Goal: Task Accomplishment & Management: Manage account settings

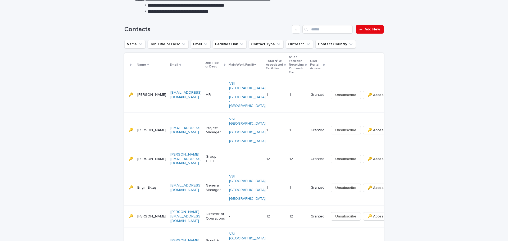
scroll to position [106, 0]
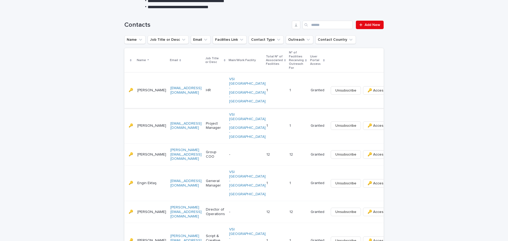
click at [395, 89] on icon "button" at bounding box center [395, 90] width 1 height 3
click at [335, 88] on span "Unsubscribe" at bounding box center [345, 90] width 21 height 5
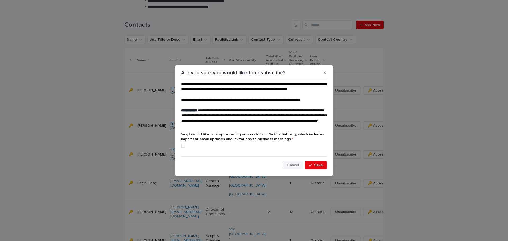
click at [290, 167] on span "Cancel" at bounding box center [293, 165] width 12 height 4
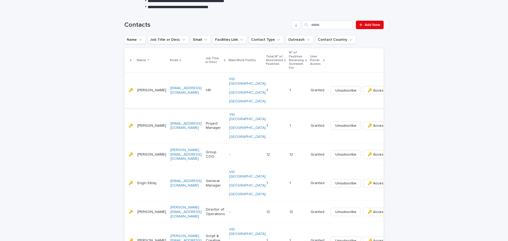
click at [335, 88] on span "Unsubscribe" at bounding box center [345, 90] width 21 height 5
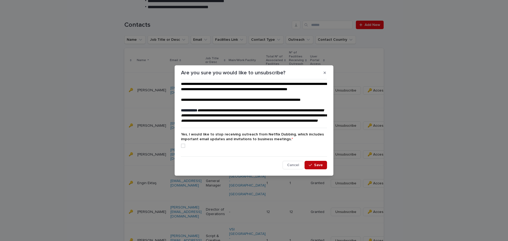
click at [318, 167] on span "Save" at bounding box center [318, 165] width 9 height 4
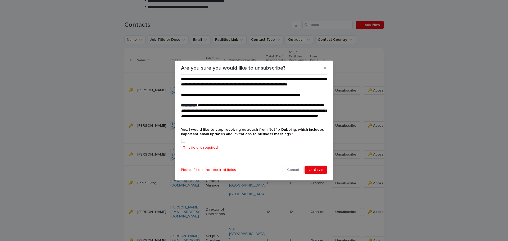
click at [183, 143] on span at bounding box center [183, 141] width 4 height 4
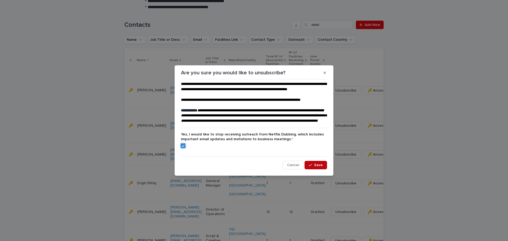
click at [319, 167] on span "Save" at bounding box center [318, 165] width 9 height 4
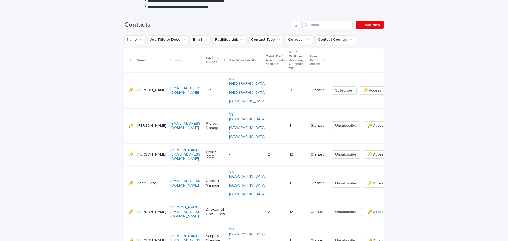
click at [388, 89] on button "button" at bounding box center [391, 91] width 7 height 4
click at [343, 95] on span "⤫ Delete" at bounding box center [345, 96] width 16 height 5
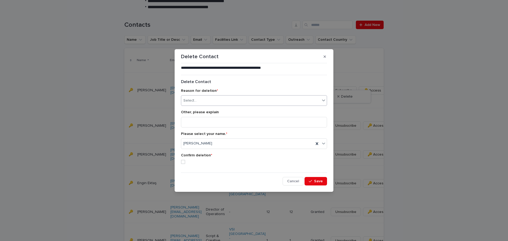
click at [214, 103] on div "Select..." at bounding box center [250, 100] width 139 height 9
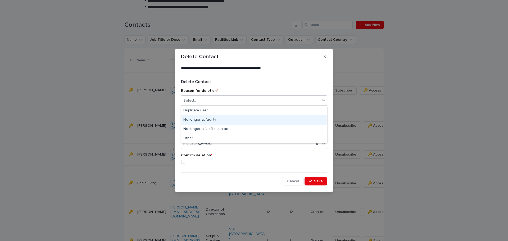
click at [212, 118] on div "No longer at facility" at bounding box center [254, 119] width 146 height 9
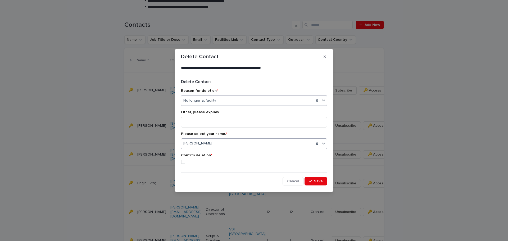
click at [210, 144] on div "Aslı Simsek" at bounding box center [247, 143] width 133 height 9
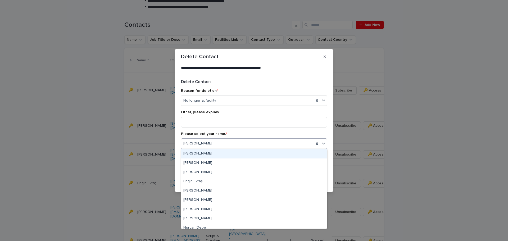
click at [210, 144] on div "Aslı Simsek" at bounding box center [247, 143] width 133 height 9
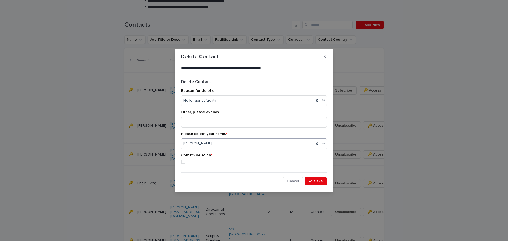
click at [184, 162] on span at bounding box center [183, 162] width 4 height 4
click at [317, 180] on span "Save" at bounding box center [318, 181] width 9 height 4
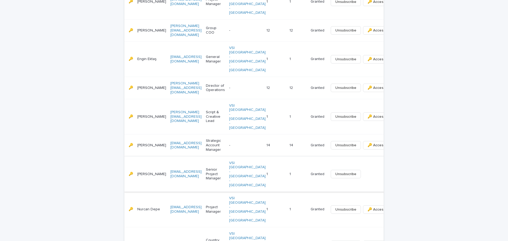
scroll to position [199, 0]
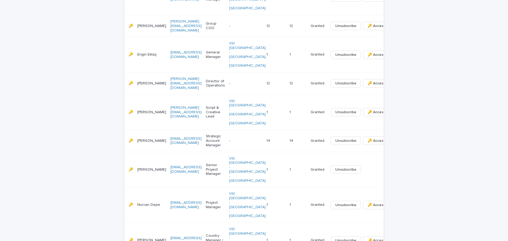
click at [129, 166] on p "🔑" at bounding box center [132, 169] width 6 height 6
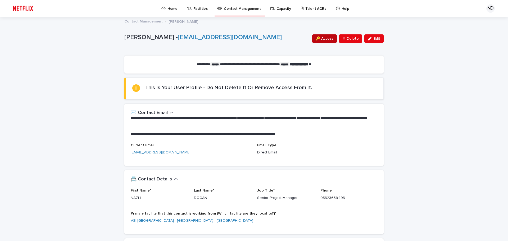
click at [325, 39] on span "🔑 Access" at bounding box center [325, 38] width 18 height 5
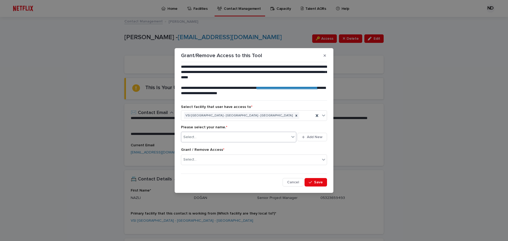
click at [245, 137] on div "Select..." at bounding box center [235, 137] width 108 height 9
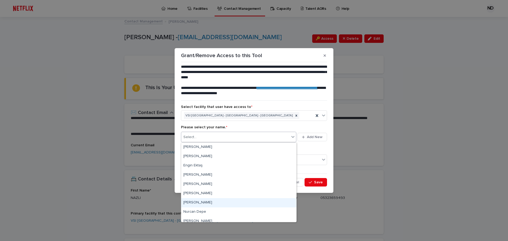
click at [226, 201] on div "[PERSON_NAME]" at bounding box center [238, 202] width 115 height 9
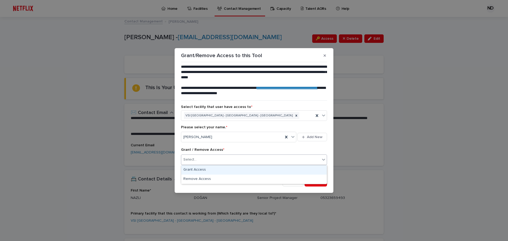
click at [221, 161] on div "Select..." at bounding box center [250, 159] width 139 height 9
click at [215, 169] on div "Grant Access" at bounding box center [254, 169] width 146 height 9
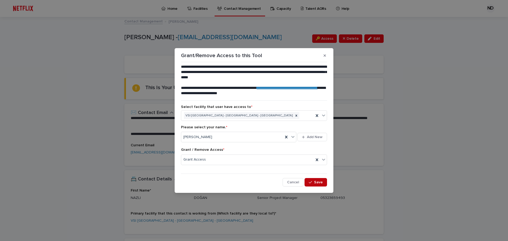
click at [315, 180] on button "Save" at bounding box center [316, 182] width 22 height 8
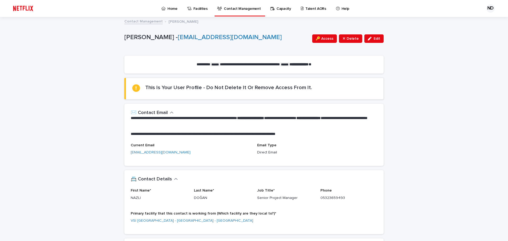
click at [171, 10] on p "Home" at bounding box center [173, 5] width 10 height 11
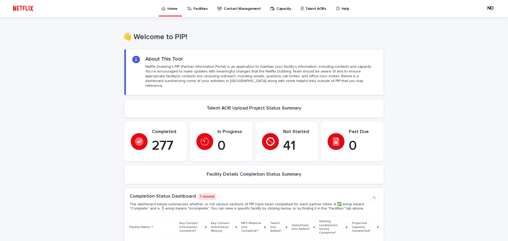
click at [196, 8] on p "Facilities" at bounding box center [200, 5] width 14 height 11
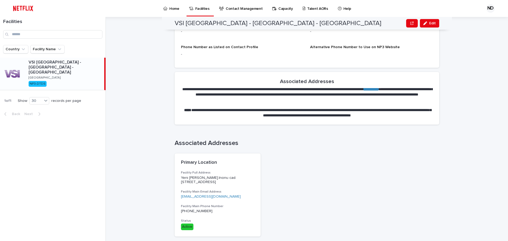
scroll to position [601, 0]
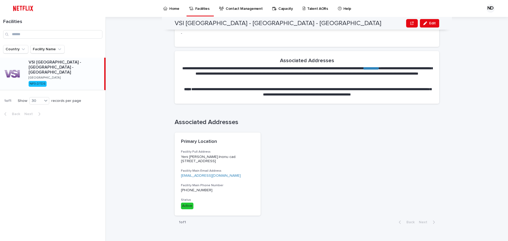
click at [310, 9] on p "Talent AORs" at bounding box center [317, 5] width 21 height 11
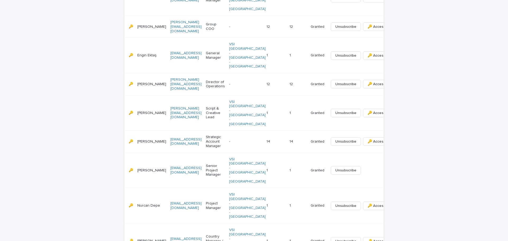
scroll to position [199, 0]
click at [354, 165] on div "Unsubscribe" at bounding box center [364, 169] width 71 height 8
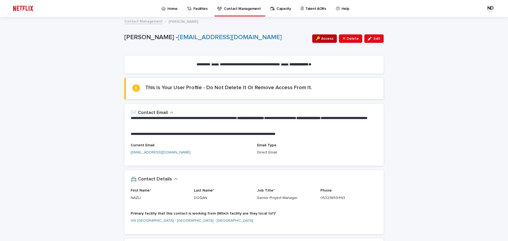
click at [323, 39] on span "🔑 Access" at bounding box center [325, 38] width 18 height 5
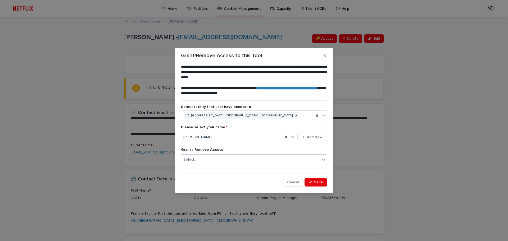
click at [223, 156] on div "Select..." at bounding box center [250, 159] width 139 height 9
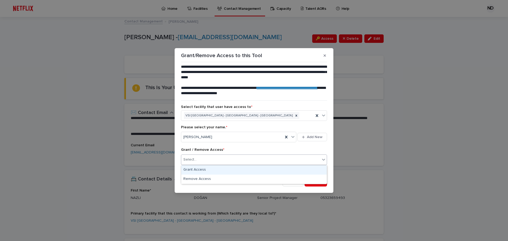
click at [196, 169] on div "Grant Access" at bounding box center [254, 169] width 146 height 9
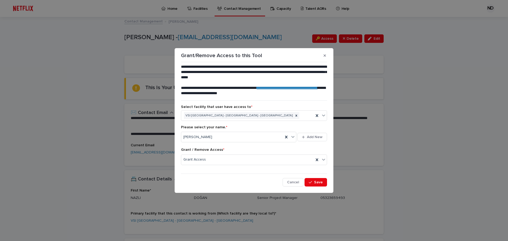
click at [211, 175] on div "**********" at bounding box center [254, 125] width 146 height 122
click at [315, 181] on span "Save" at bounding box center [318, 183] width 9 height 4
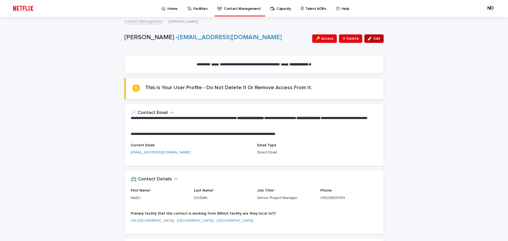
click at [368, 40] on icon "button" at bounding box center [370, 39] width 4 height 4
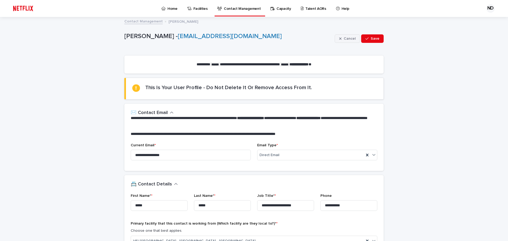
click at [348, 39] on span "Cancel" at bounding box center [350, 39] width 12 height 4
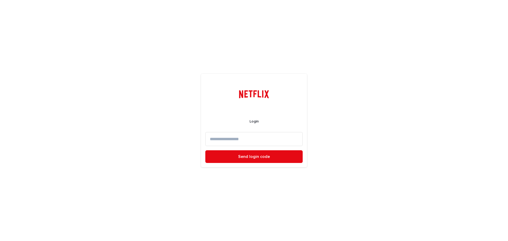
click at [270, 135] on input at bounding box center [253, 139] width 97 height 14
type input "**********"
click at [256, 154] on button "Send login code" at bounding box center [253, 156] width 97 height 13
click at [238, 139] on input at bounding box center [253, 139] width 97 height 14
click at [274, 140] on input at bounding box center [253, 139] width 97 height 14
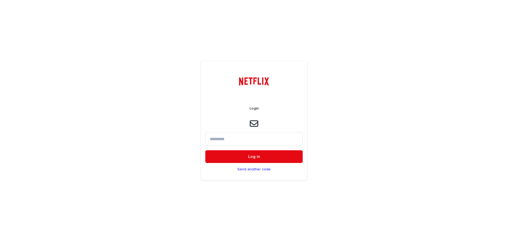
paste input "******"
type input "******"
click at [264, 156] on button "Log in" at bounding box center [253, 156] width 97 height 13
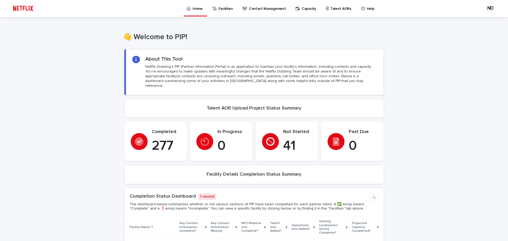
click at [229, 7] on p "Facilities" at bounding box center [226, 5] width 14 height 11
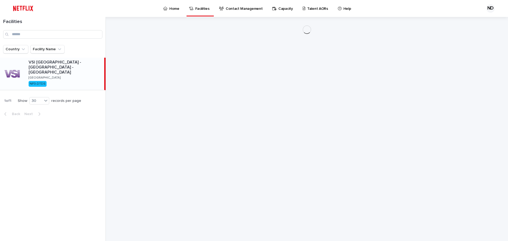
click at [250, 7] on p "Contact Management" at bounding box center [244, 5] width 37 height 11
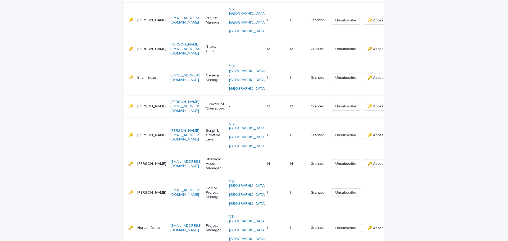
scroll to position [185, 0]
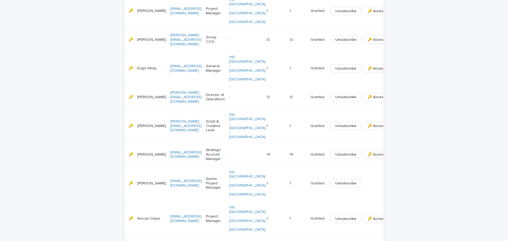
click at [372, 179] on div "Unsubscribe" at bounding box center [364, 183] width 71 height 8
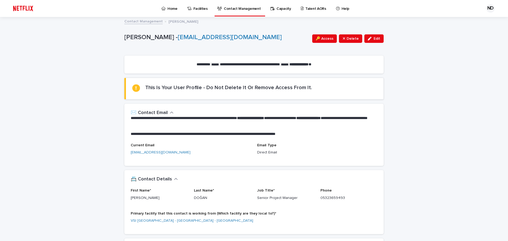
click at [281, 10] on p "Capacity" at bounding box center [284, 5] width 15 height 11
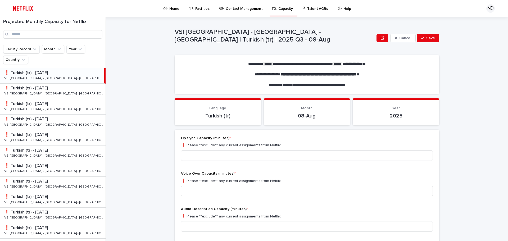
click at [48, 75] on p "❗️ Turkish (tr) - Aug 2025" at bounding box center [26, 72] width 45 height 6
click at [214, 157] on input at bounding box center [307, 155] width 252 height 11
type input "***"
click at [207, 190] on input at bounding box center [307, 191] width 252 height 11
type input "***"
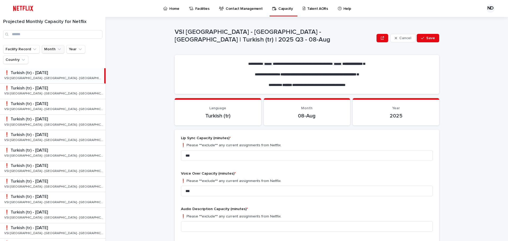
click at [49, 51] on button "Month" at bounding box center [53, 49] width 22 height 8
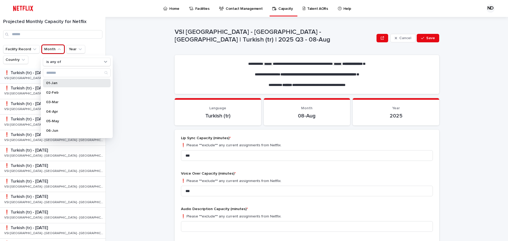
click at [55, 82] on p "01-Jan" at bounding box center [74, 83] width 56 height 4
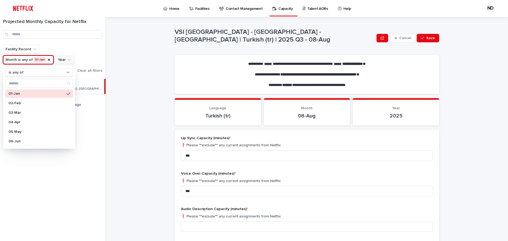
click at [59, 59] on button "Year" at bounding box center [65, 60] width 19 height 8
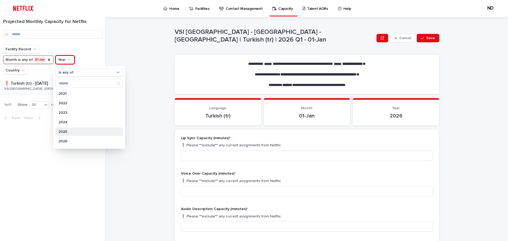
click at [75, 133] on p "2025" at bounding box center [86, 132] width 56 height 4
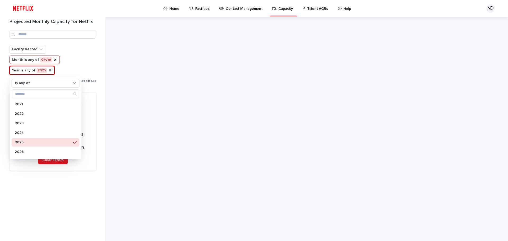
click at [47, 188] on div "Projected Monthly Capacity for Netflix Facility Record Month is any of 01-Jan Y…" at bounding box center [53, 129] width 106 height 224
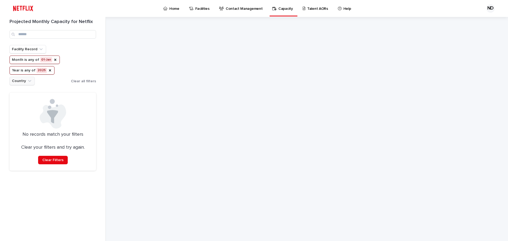
click at [28, 80] on icon "Country" at bounding box center [29, 81] width 3 height 2
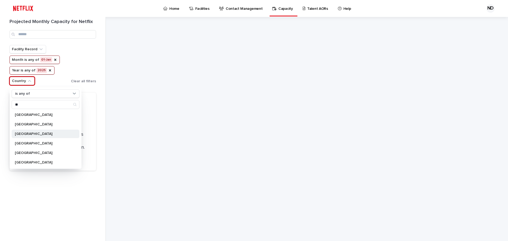
type input "**"
click at [24, 131] on div "Turkey" at bounding box center [46, 134] width 68 height 8
click at [87, 64] on div "Facility Record Month is any of 01-Jan Year is any of 2025 Country is any of Tu…" at bounding box center [61, 65] width 103 height 40
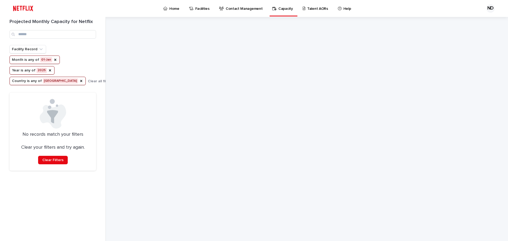
click at [85, 59] on div "Facility Record Month is any of 01-Jan Year is any of 2025 Country is any of Tu…" at bounding box center [61, 65] width 103 height 40
click at [79, 81] on icon "Country" at bounding box center [81, 81] width 4 height 4
click at [48, 68] on icon "Year" at bounding box center [50, 70] width 4 height 4
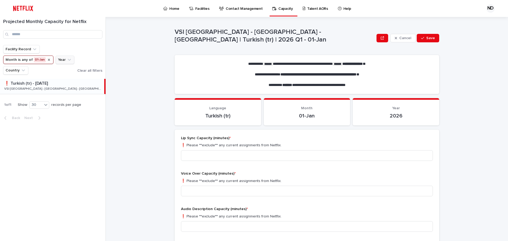
click at [48, 59] on icon "Month" at bounding box center [49, 60] width 2 height 2
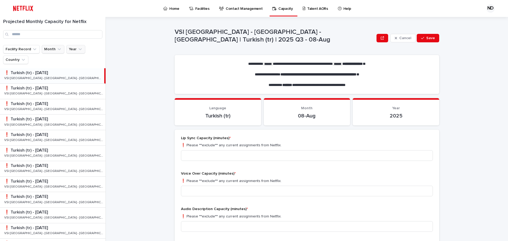
click at [49, 75] on p "❗️ Turkish (tr) - Aug 2025" at bounding box center [26, 72] width 45 height 6
click at [219, 158] on input at bounding box center [307, 155] width 252 height 11
type input "***"
click at [303, 188] on input at bounding box center [307, 191] width 252 height 11
type input "***"
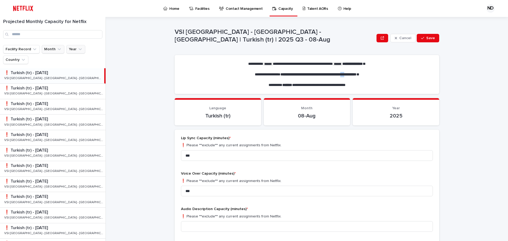
drag, startPoint x: 344, startPoint y: 74, endPoint x: 348, endPoint y: 74, distance: 4.5
click at [348, 74] on strong "**********" at bounding box center [319, 75] width 76 height 4
click at [350, 74] on strong "**********" at bounding box center [319, 75] width 76 height 4
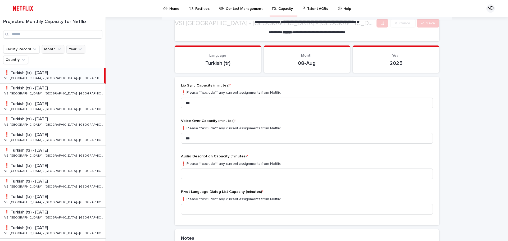
scroll to position [79, 0]
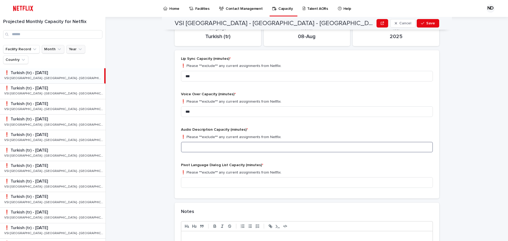
click at [191, 147] on input at bounding box center [307, 147] width 252 height 11
type input "***"
click at [195, 184] on input at bounding box center [307, 182] width 252 height 11
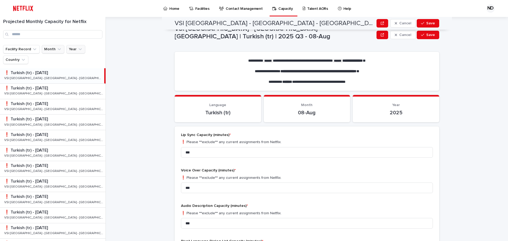
scroll to position [0, 0]
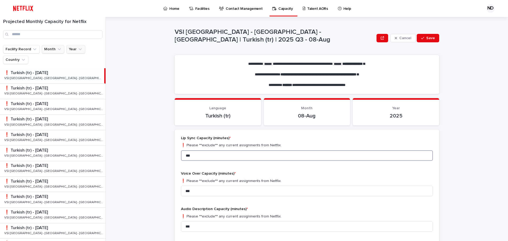
click at [194, 159] on input "***" at bounding box center [307, 155] width 252 height 11
type input "****"
click at [258, 190] on input "***" at bounding box center [307, 191] width 252 height 11
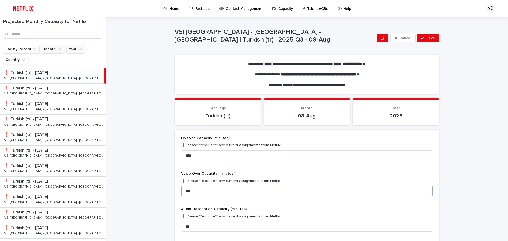
click at [258, 190] on input "***" at bounding box center [307, 191] width 252 height 11
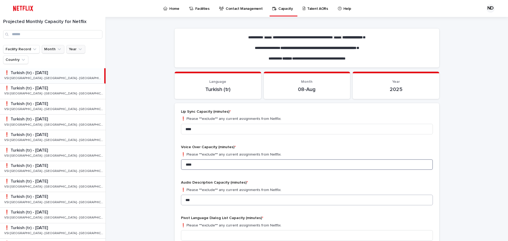
type input "****"
click at [201, 200] on input "***" at bounding box center [307, 200] width 252 height 11
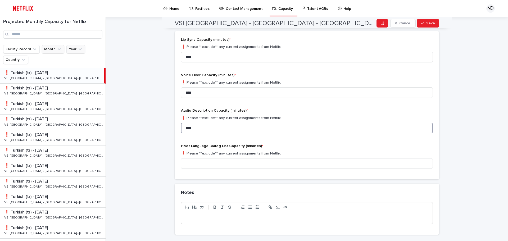
scroll to position [104, 0]
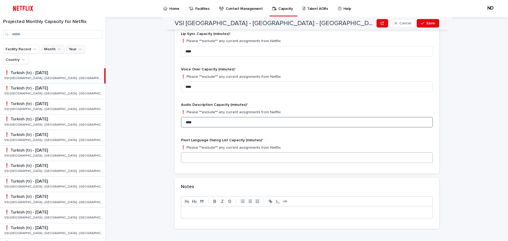
type input "****"
click at [205, 157] on input at bounding box center [307, 157] width 252 height 11
click at [300, 136] on div "Lip Sync Capacity (minutes) * ❗️ Please **exclude** any current assignments fro…" at bounding box center [307, 100] width 252 height 136
drag, startPoint x: 185, startPoint y: 157, endPoint x: 182, endPoint y: 157, distance: 2.7
click at [182, 157] on input "****" at bounding box center [307, 157] width 252 height 11
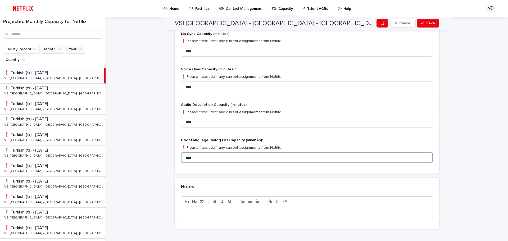
click at [210, 156] on input "****" at bounding box center [307, 157] width 252 height 11
drag, startPoint x: 186, startPoint y: 157, endPoint x: 175, endPoint y: 157, distance: 10.3
click at [176, 157] on div "Lip Sync Capacity (minutes) * ❗️ Please **exclude** any current assignments fro…" at bounding box center [307, 99] width 265 height 148
type input "****"
drag, startPoint x: 185, startPoint y: 87, endPoint x: 178, endPoint y: 87, distance: 6.7
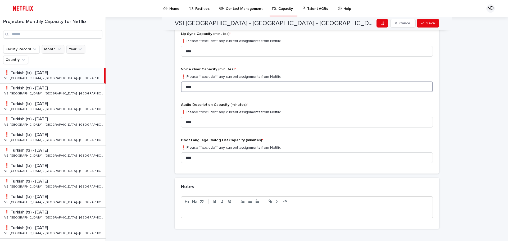
click at [178, 87] on div "Lip Sync Capacity (minutes) * ❗️ Please **exclude** any current assignments fro…" at bounding box center [307, 99] width 265 height 148
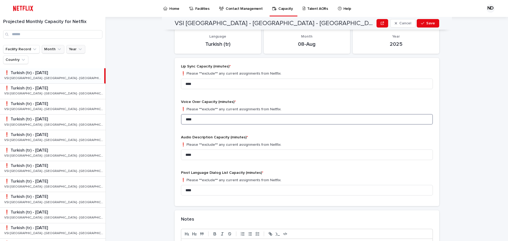
scroll to position [0, 0]
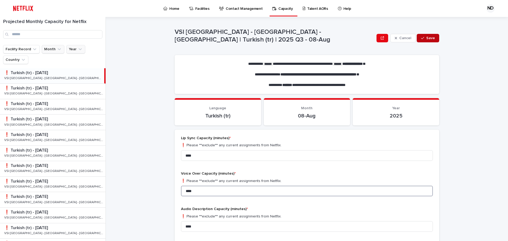
type input "****"
click at [424, 37] on div "button" at bounding box center [423, 38] width 5 height 4
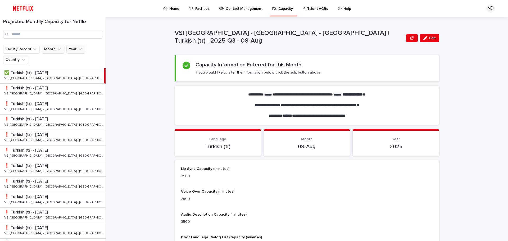
click at [309, 7] on p "Talent AORs" at bounding box center [317, 5] width 21 height 11
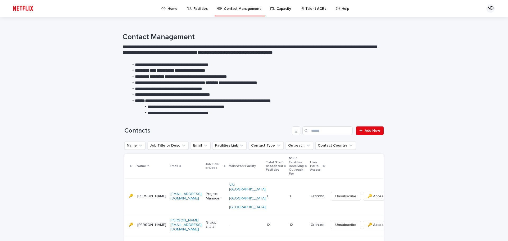
click at [307, 7] on p "Talent AORs" at bounding box center [315, 5] width 21 height 11
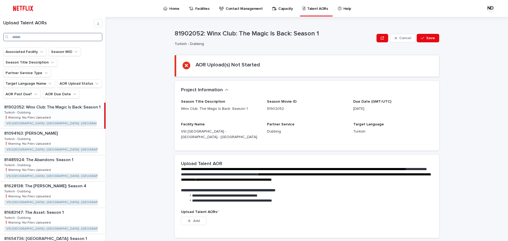
click at [31, 37] on input "Search" at bounding box center [52, 37] width 99 height 8
click at [43, 52] on button "Associated Facility" at bounding box center [24, 52] width 43 height 8
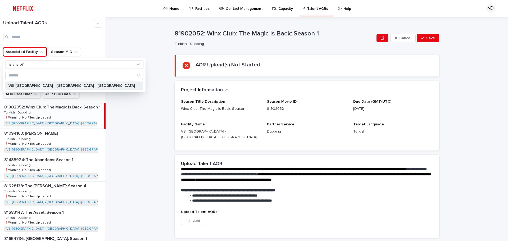
click at [32, 88] on div "VSI [GEOGRAPHIC_DATA] - [GEOGRAPHIC_DATA] - [GEOGRAPHIC_DATA]" at bounding box center [74, 86] width 138 height 8
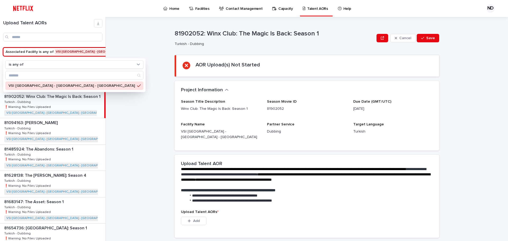
click at [101, 63] on ul "Associated Facility is any of VSI [GEOGRAPHIC_DATA] - [GEOGRAPHIC_DATA] - [GEOG…" at bounding box center [89, 68] width 174 height 42
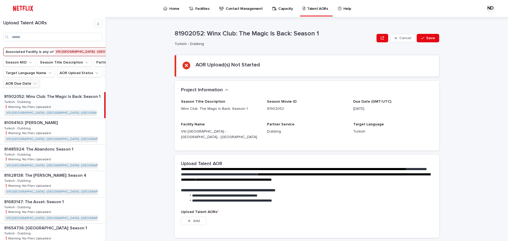
click at [32, 86] on icon "AOR Due Date" at bounding box center [34, 83] width 5 height 5
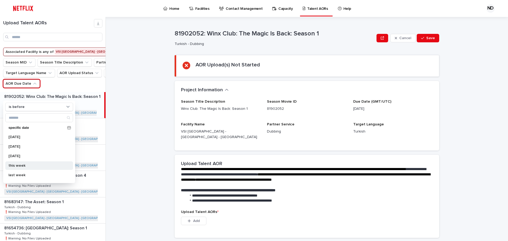
click at [18, 164] on p "this week" at bounding box center [36, 166] width 56 height 4
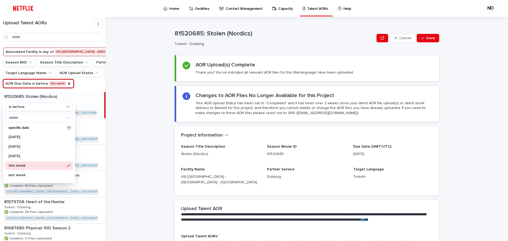
click at [98, 89] on ul "Associated Facility is any of VSI [GEOGRAPHIC_DATA] - [GEOGRAPHIC_DATA] - [GEOG…" at bounding box center [89, 68] width 174 height 42
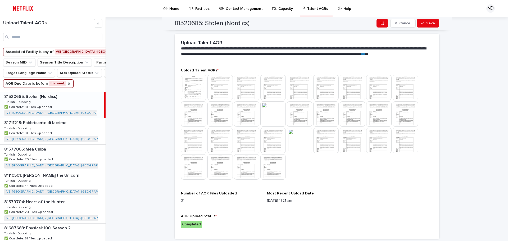
scroll to position [170, 0]
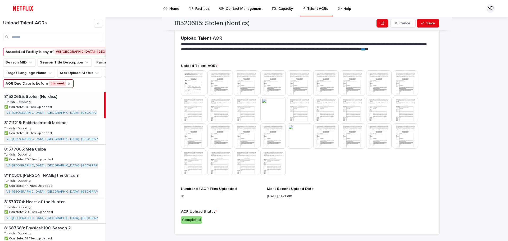
click at [68, 85] on icon "AOR Due Date" at bounding box center [69, 84] width 2 height 2
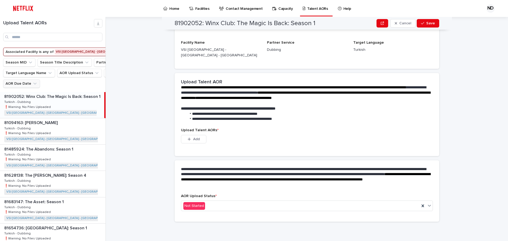
scroll to position [76, 0]
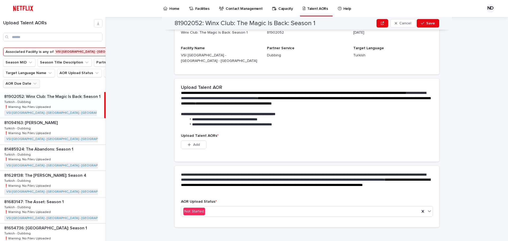
click at [34, 86] on icon "AOR Due Date" at bounding box center [34, 83] width 5 height 5
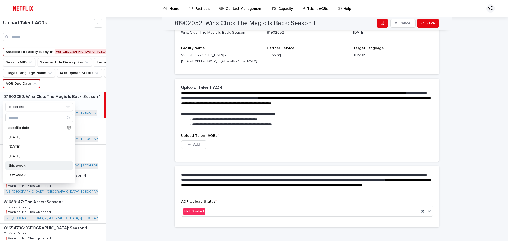
scroll to position [26, 0]
click at [22, 157] on p "next week" at bounding box center [36, 158] width 56 height 4
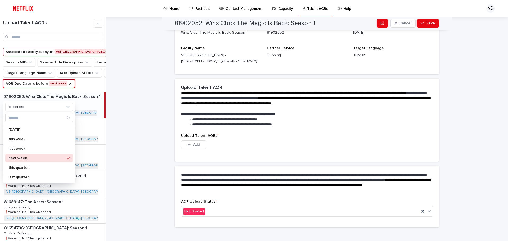
click at [84, 89] on ul "Associated Facility is any of VSI [GEOGRAPHIC_DATA] - [GEOGRAPHIC_DATA] - [GEOG…" at bounding box center [89, 68] width 174 height 42
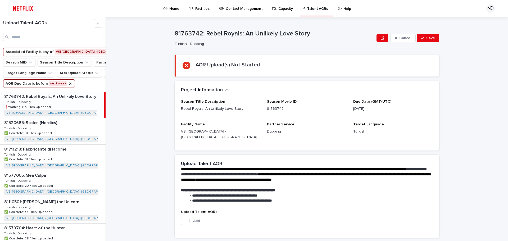
click at [53, 99] on p "81763742: Rebel Royals: An Unlikely Love Story" at bounding box center [50, 96] width 93 height 6
click at [13, 99] on p "81763742: Rebel Royals: An Unlikely Love Story" at bounding box center [50, 96] width 93 height 6
click at [44, 99] on p "81763742: Rebel Royals: An Unlikely Love Story" at bounding box center [50, 96] width 93 height 6
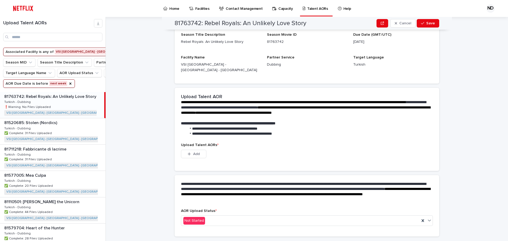
scroll to position [76, 0]
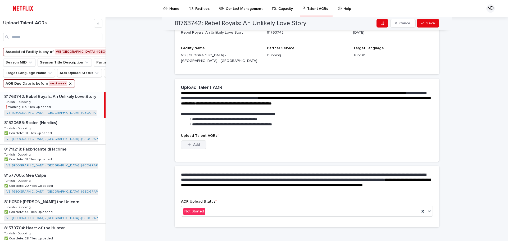
click at [193, 143] on span "Add" at bounding box center [196, 145] width 7 height 4
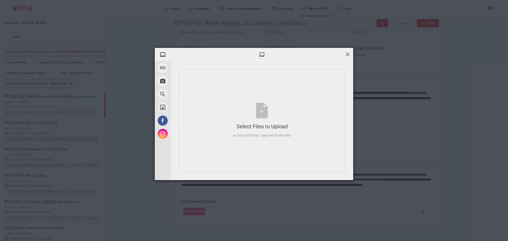
click at [348, 54] on span at bounding box center [348, 54] width 6 height 6
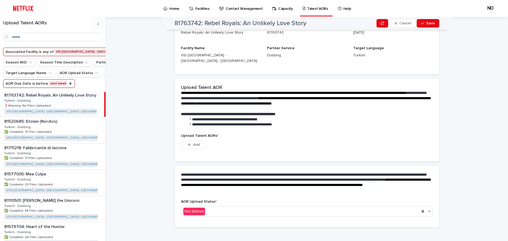
scroll to position [0, 0]
click at [68, 86] on icon "AOR Due Date" at bounding box center [70, 84] width 4 height 4
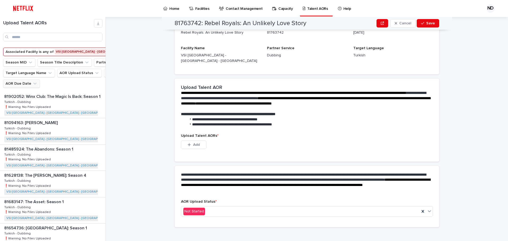
click at [34, 86] on icon "AOR Due Date" at bounding box center [34, 83] width 5 height 5
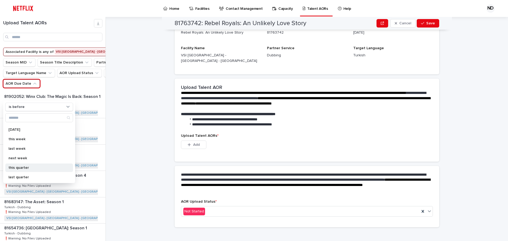
scroll to position [53, 0]
click at [26, 166] on div "this month" at bounding box center [39, 170] width 68 height 8
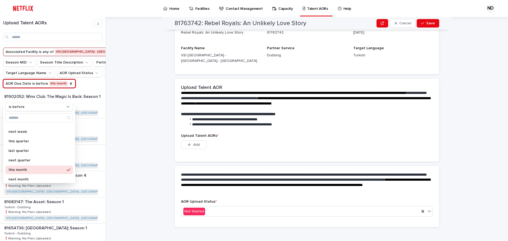
click at [88, 89] on ul "Associated Facility is any of VSI [GEOGRAPHIC_DATA] - [GEOGRAPHIC_DATA] - [GEOG…" at bounding box center [89, 68] width 174 height 42
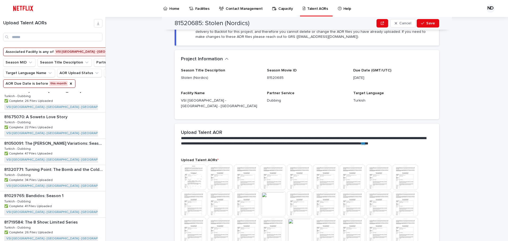
scroll to position [668, 0]
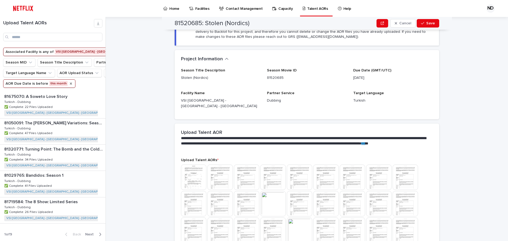
click at [69, 86] on icon "AOR Due Date" at bounding box center [71, 84] width 4 height 4
click at [34, 88] on button "AOR Due Date" at bounding box center [21, 83] width 37 height 8
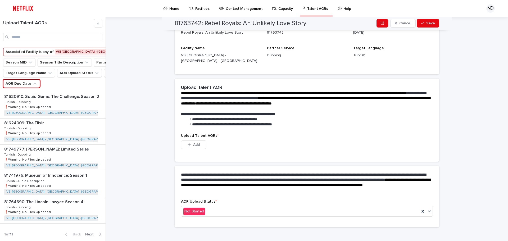
click at [32, 86] on icon "AOR Due Date" at bounding box center [34, 83] width 5 height 5
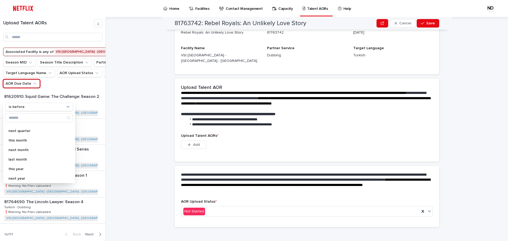
scroll to position [94, 0]
click at [29, 139] on p "next month" at bounding box center [36, 139] width 56 height 4
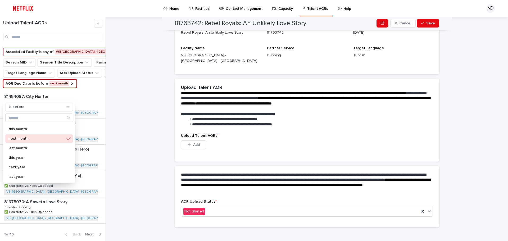
click at [97, 89] on ul "Associated Facility is any of VSI [GEOGRAPHIC_DATA] - [GEOGRAPHIC_DATA] - [GEOG…" at bounding box center [89, 68] width 174 height 42
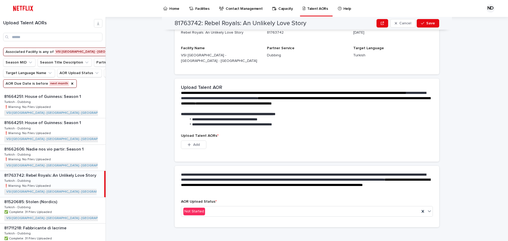
click at [160, 71] on div "**********" at bounding box center [310, 129] width 396 height 224
